Goal: Check status: Check status

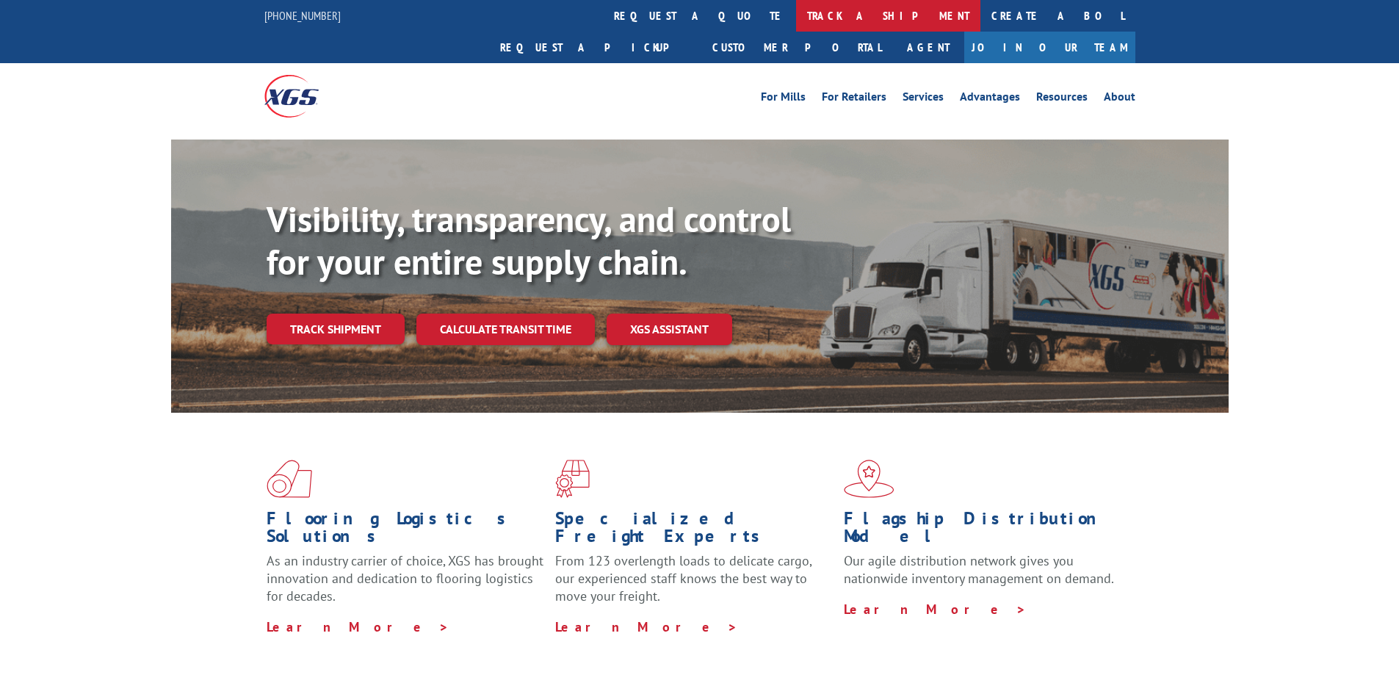
click at [796, 19] on link "track a shipment" at bounding box center [888, 16] width 184 height 32
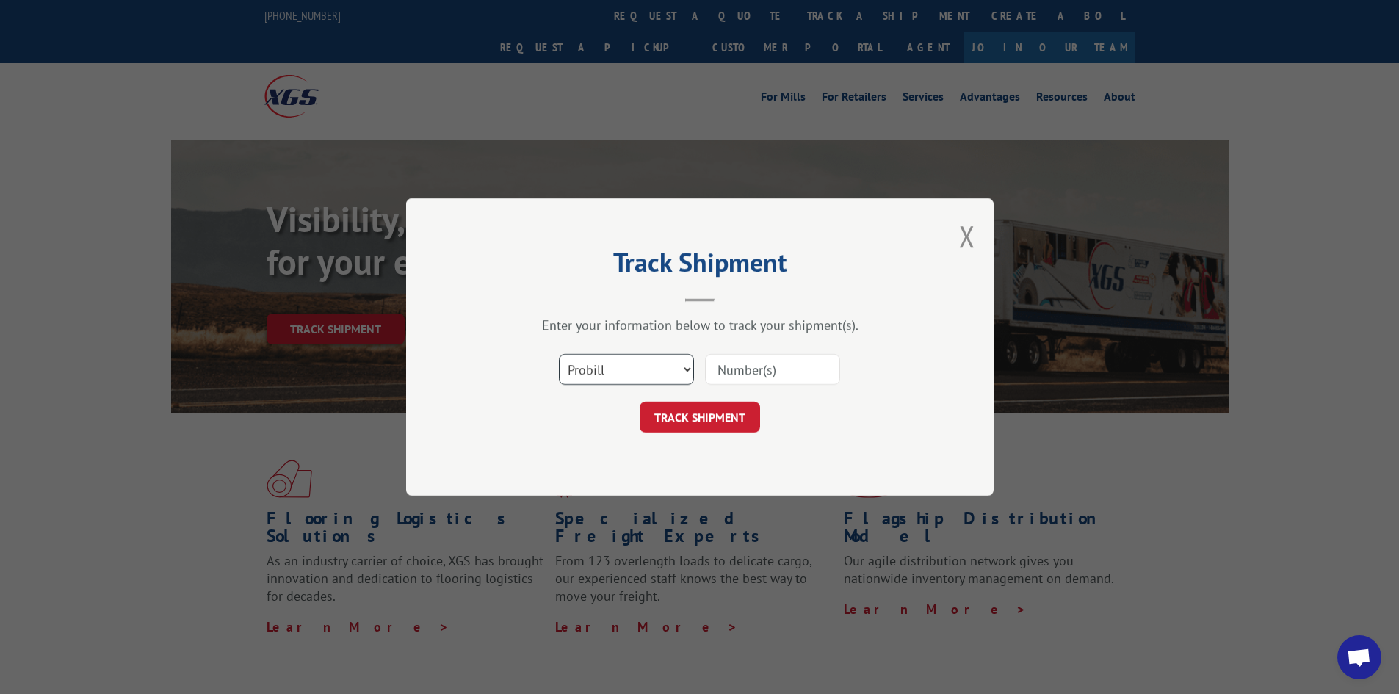
click at [649, 365] on select "Select category... Probill BOL PO" at bounding box center [626, 369] width 135 height 31
select select "po"
click at [559, 354] on select "Select category... Probill BOL PO" at bounding box center [626, 369] width 135 height 31
click at [739, 380] on input at bounding box center [772, 369] width 135 height 31
type input "fw000927"
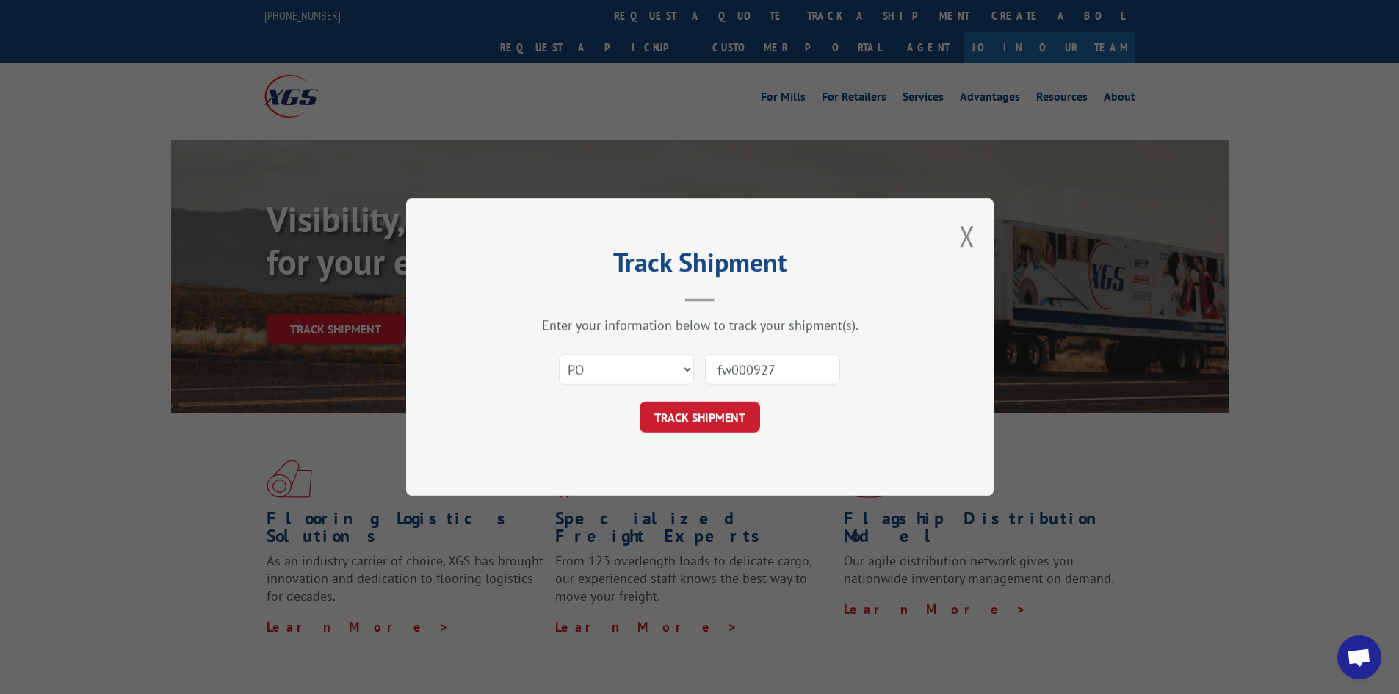
click button "TRACK SHIPMENT" at bounding box center [700, 417] width 120 height 31
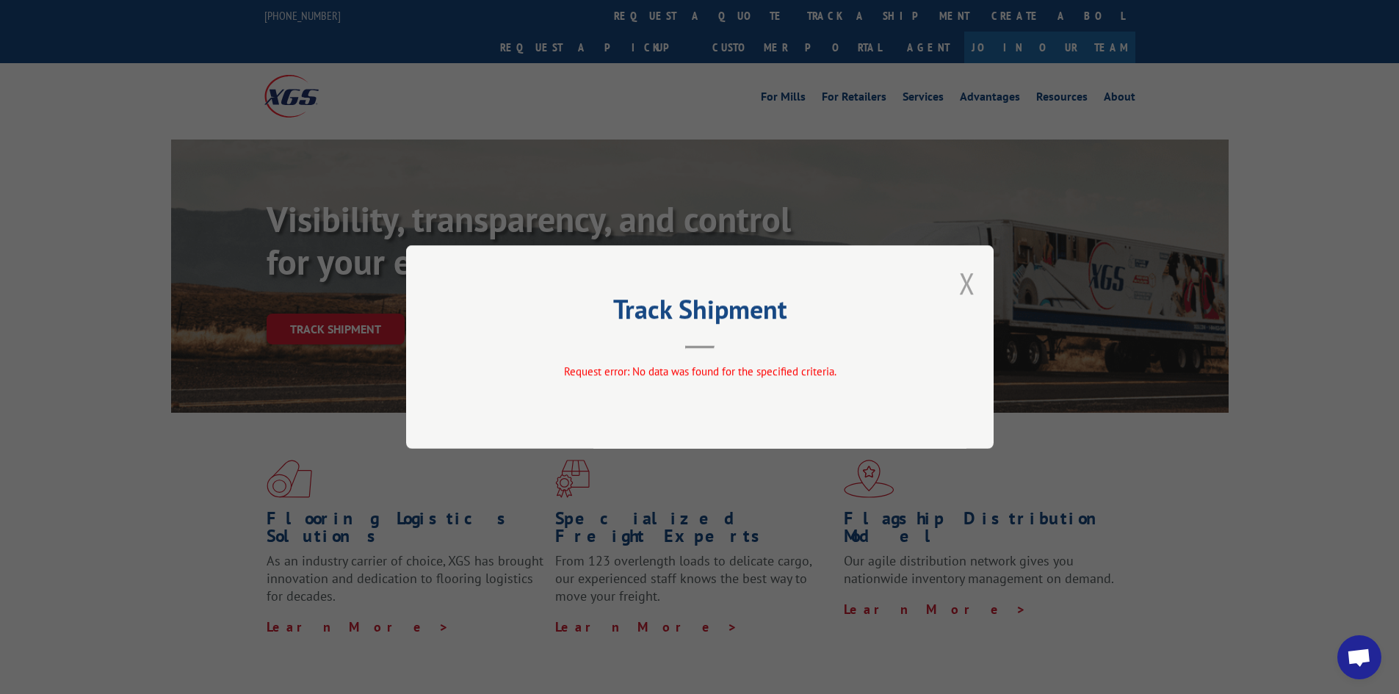
click at [962, 286] on button "Close modal" at bounding box center [967, 283] width 16 height 39
